Goal: Task Accomplishment & Management: Manage account settings

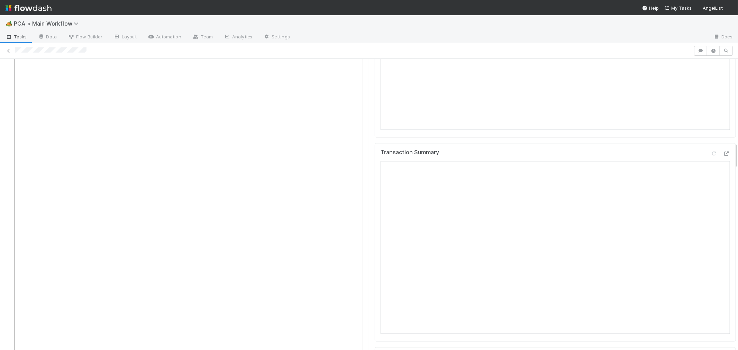
scroll to position [923, 0]
click at [7, 47] on link at bounding box center [8, 50] width 7 height 7
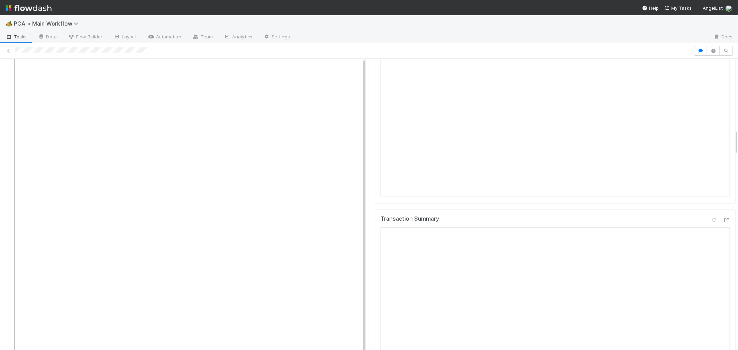
scroll to position [14, 0]
click at [723, 218] on icon at bounding box center [726, 220] width 7 height 4
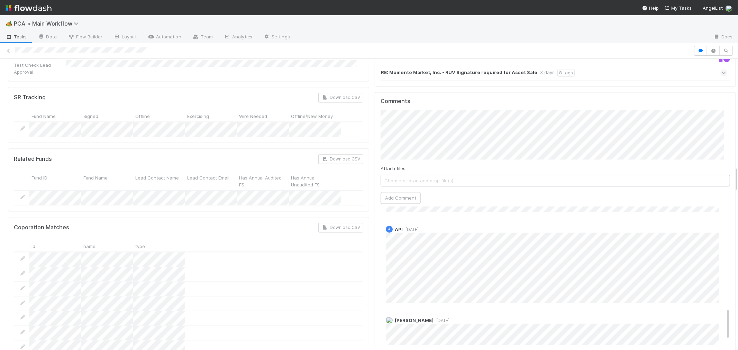
scroll to position [464, 0]
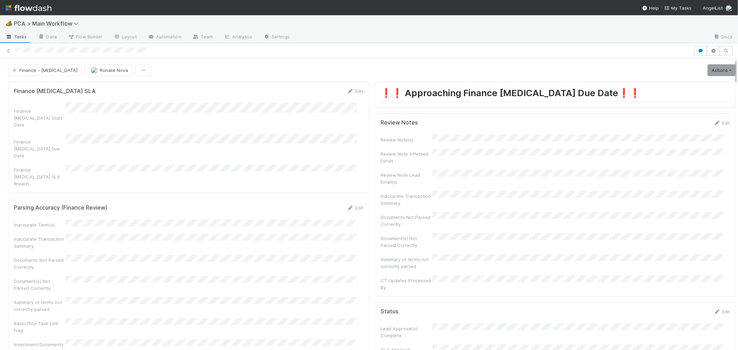
click at [720, 122] on div "Review Notes Edit" at bounding box center [556, 122] width 360 height 7
click at [714, 124] on link "Edit" at bounding box center [722, 123] width 16 height 6
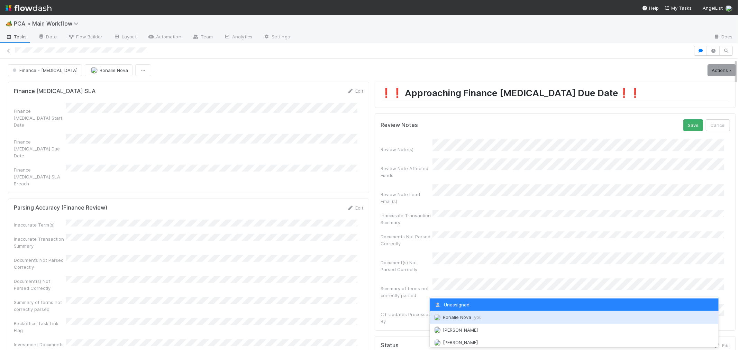
click at [466, 318] on span "Ronalie Nova you" at bounding box center [462, 318] width 39 height 6
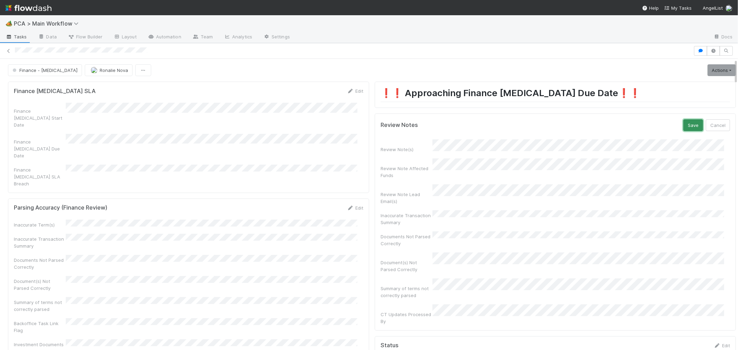
click at [684, 126] on button "Save" at bounding box center [694, 125] width 20 height 12
click at [714, 123] on link "Edit" at bounding box center [722, 123] width 16 height 6
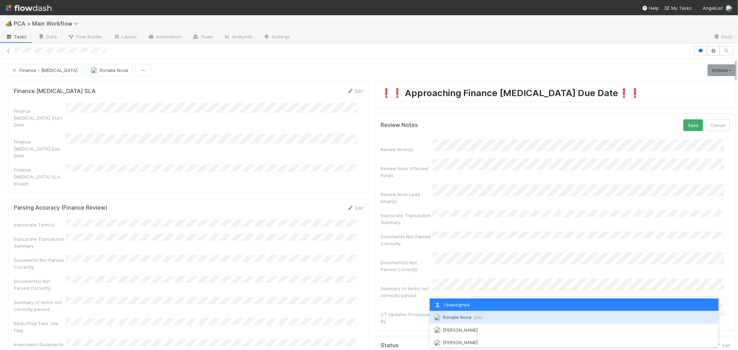
click at [465, 314] on div "Ronalie Nova you" at bounding box center [574, 317] width 289 height 12
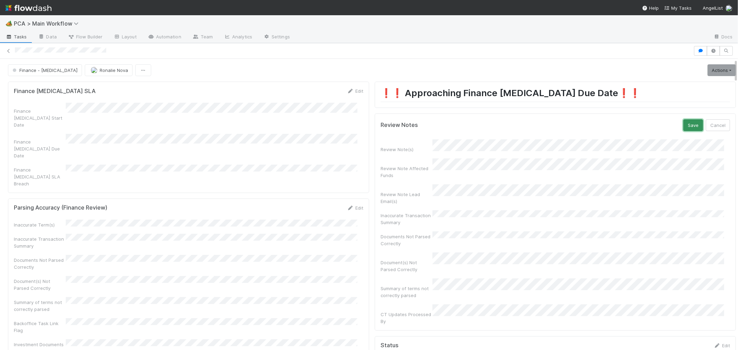
click at [684, 123] on button "Save" at bounding box center [694, 125] width 20 height 12
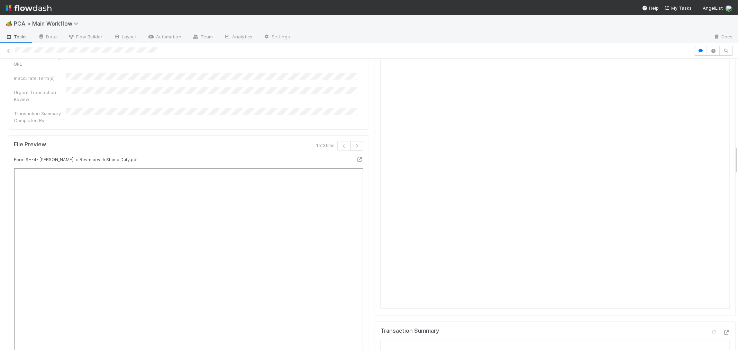
scroll to position [884, 0]
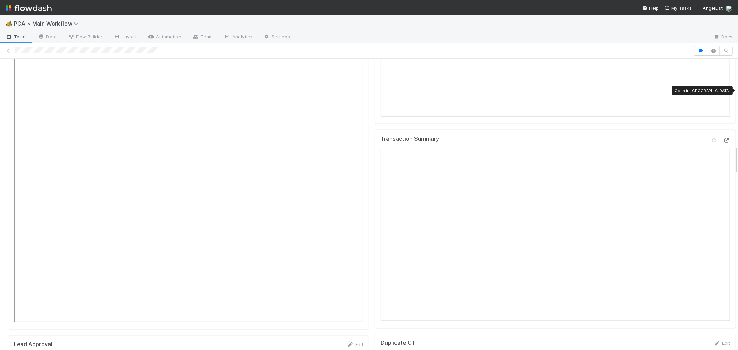
click at [723, 138] on icon at bounding box center [726, 140] width 7 height 4
